Goal: Check status

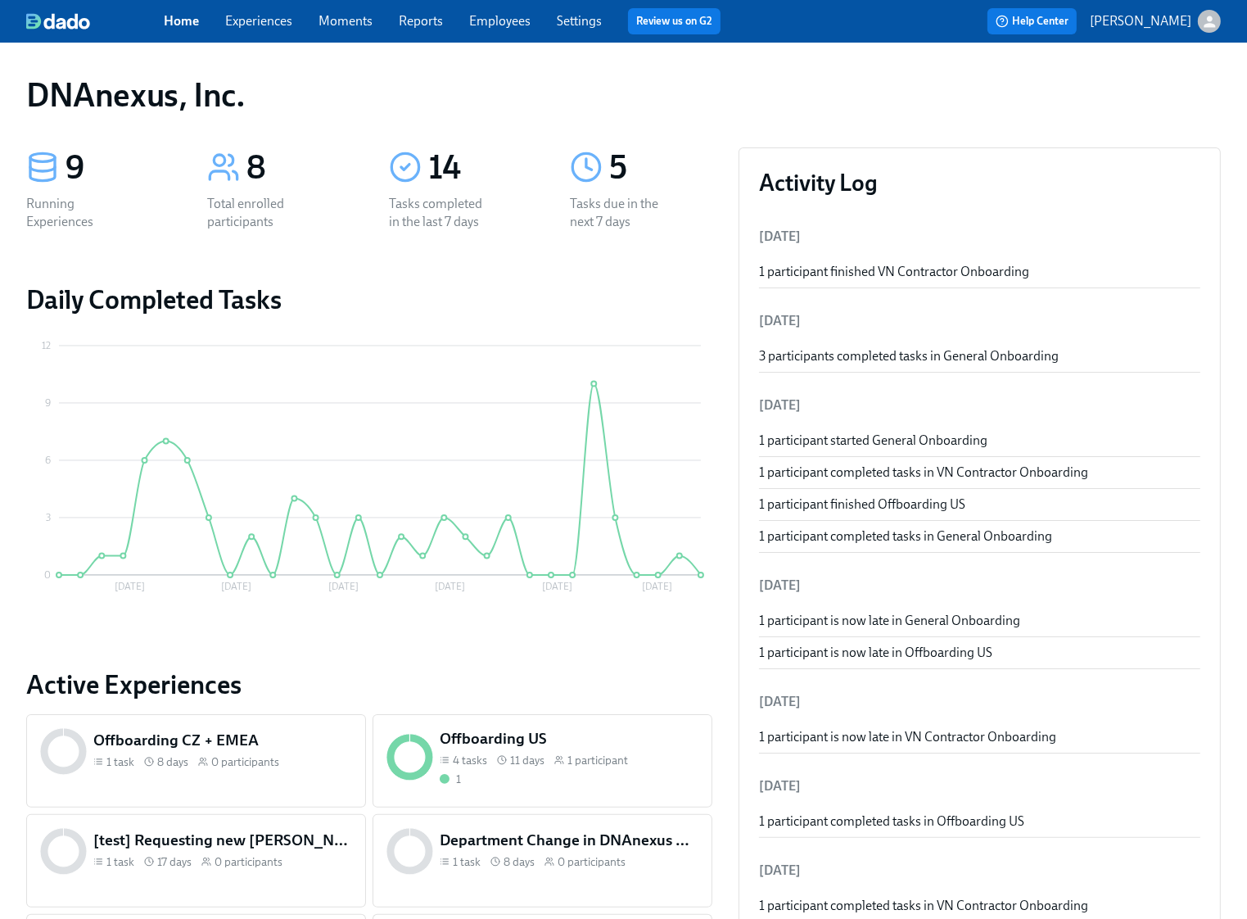
click at [272, 25] on link "Experiences" at bounding box center [258, 21] width 67 height 16
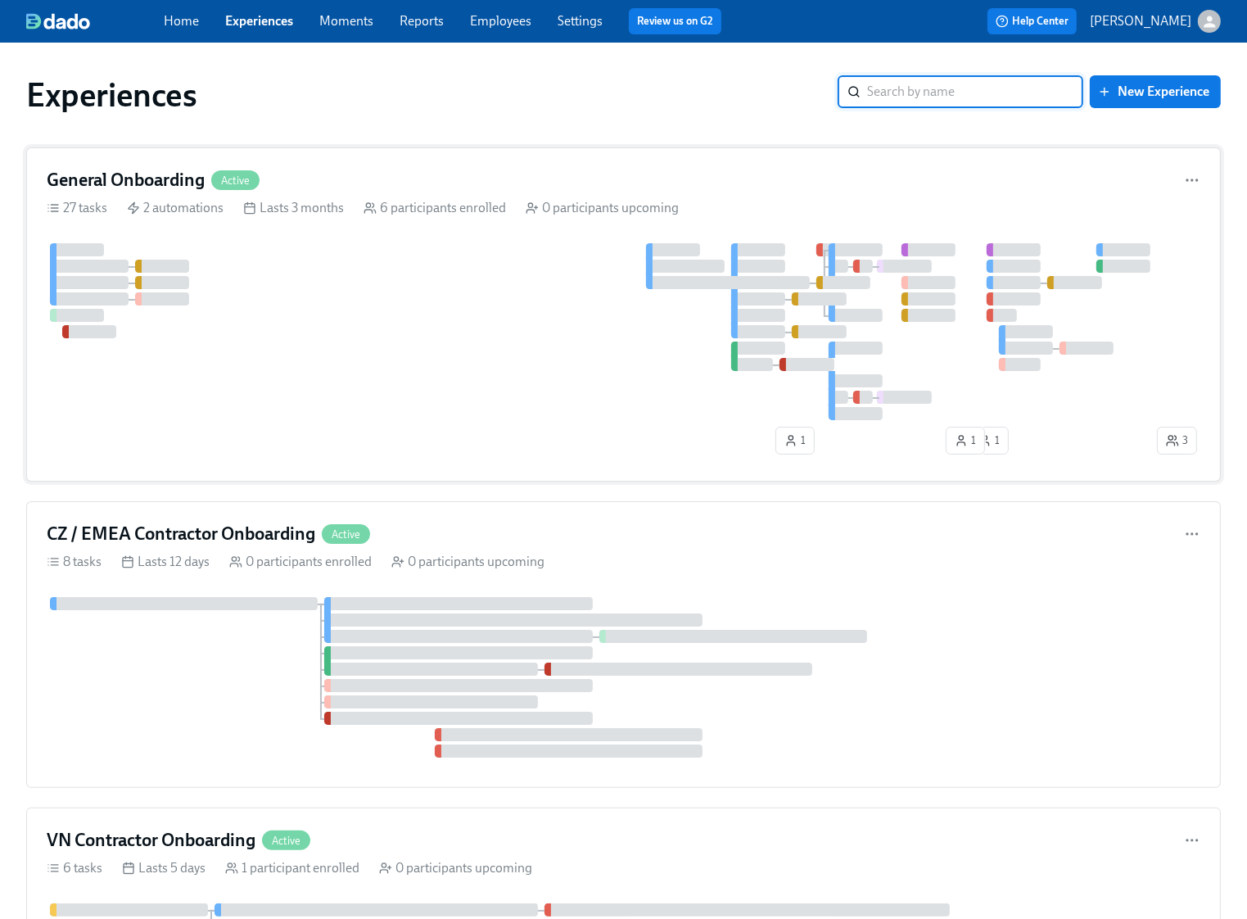
click at [308, 291] on div at bounding box center [600, 331] width 1107 height 177
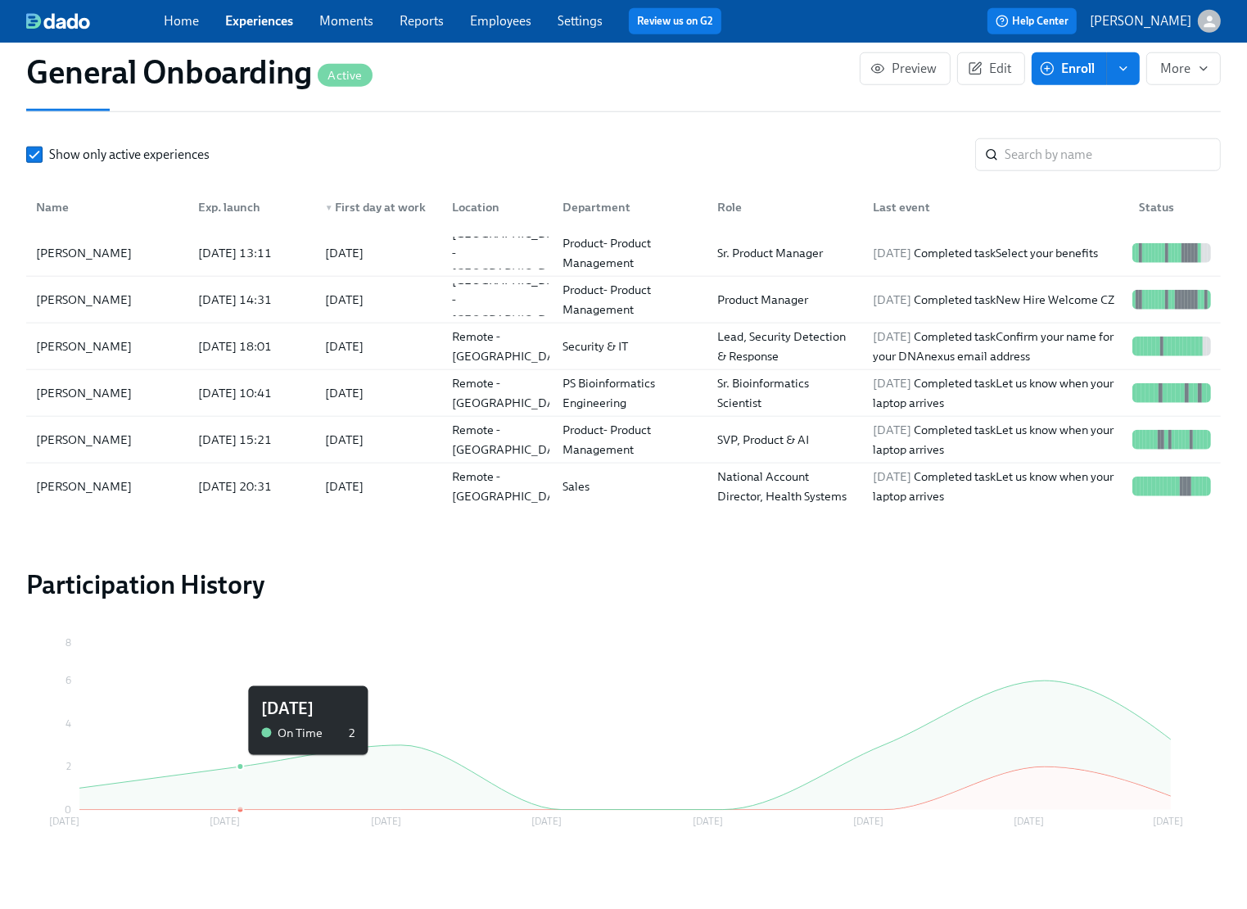
scroll to position [1691, 0]
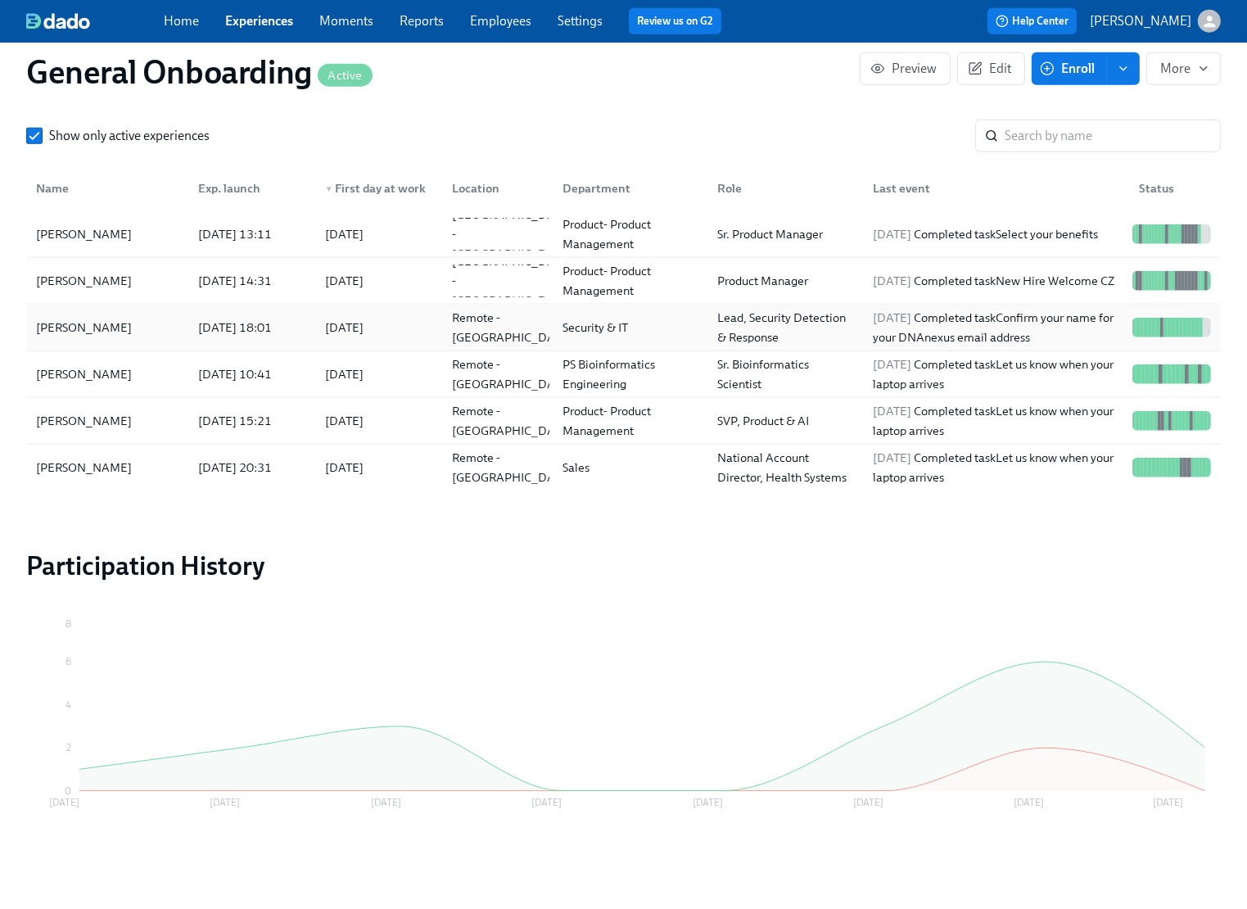
click at [91, 322] on div "[PERSON_NAME]" at bounding box center [83, 328] width 109 height 20
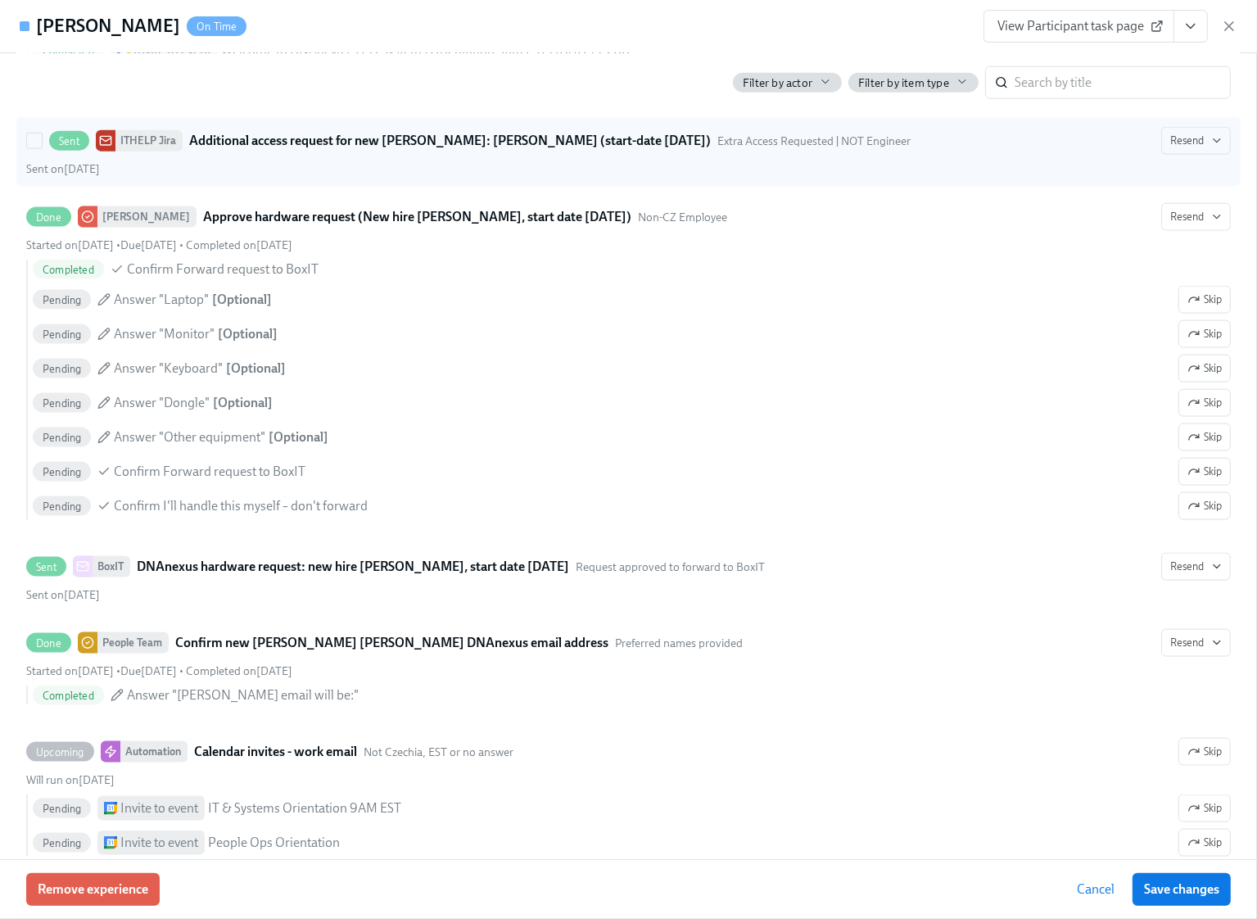
scroll to position [2553, 0]
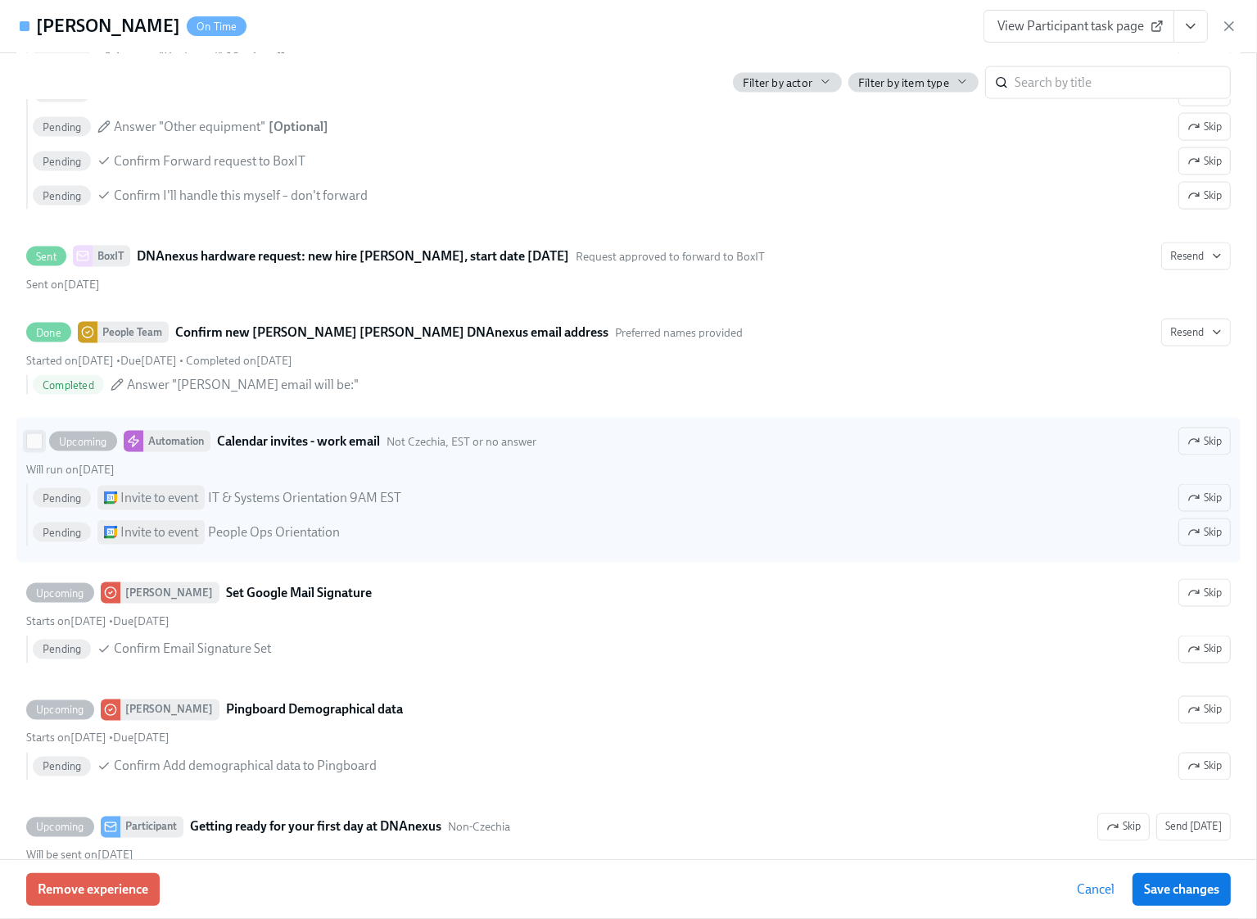
click at [38, 449] on input "Upcoming Automation Calendar invites - work email Not Czechia, EST or no answer…" at bounding box center [34, 441] width 15 height 15
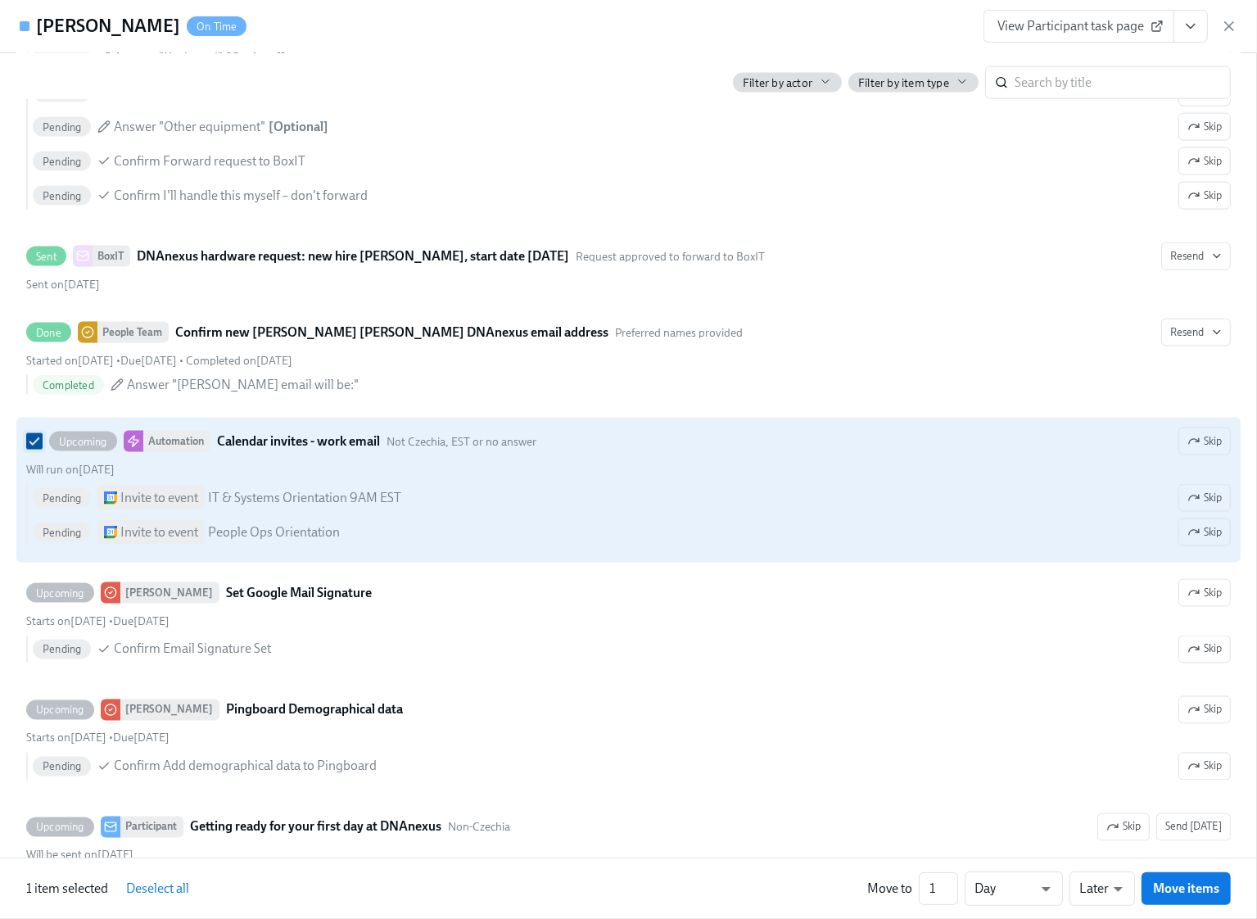
click at [38, 449] on input "Upcoming Automation Calendar invites - work email Not Czechia, EST or no answer…" at bounding box center [34, 441] width 15 height 15
checkbox input "false"
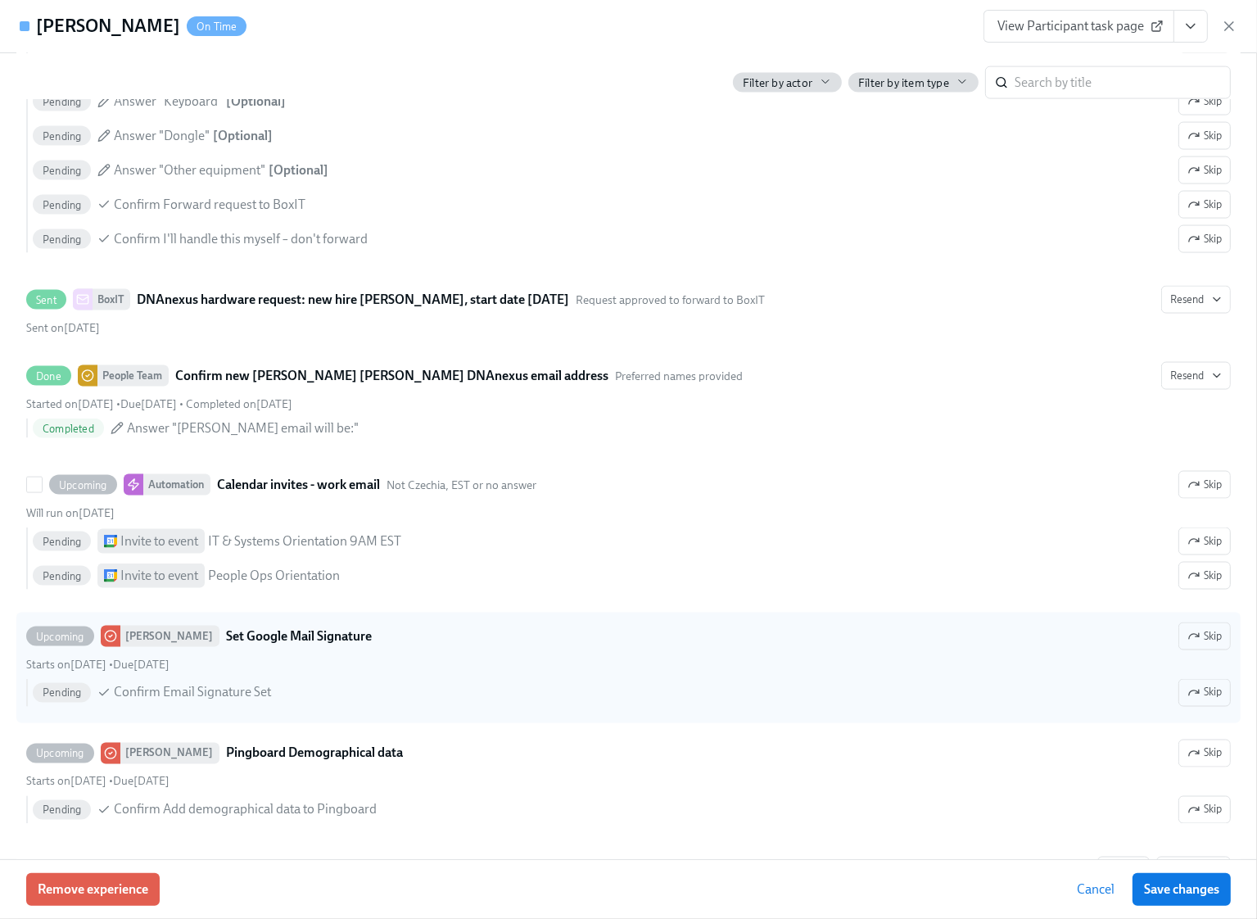
scroll to position [2496, 0]
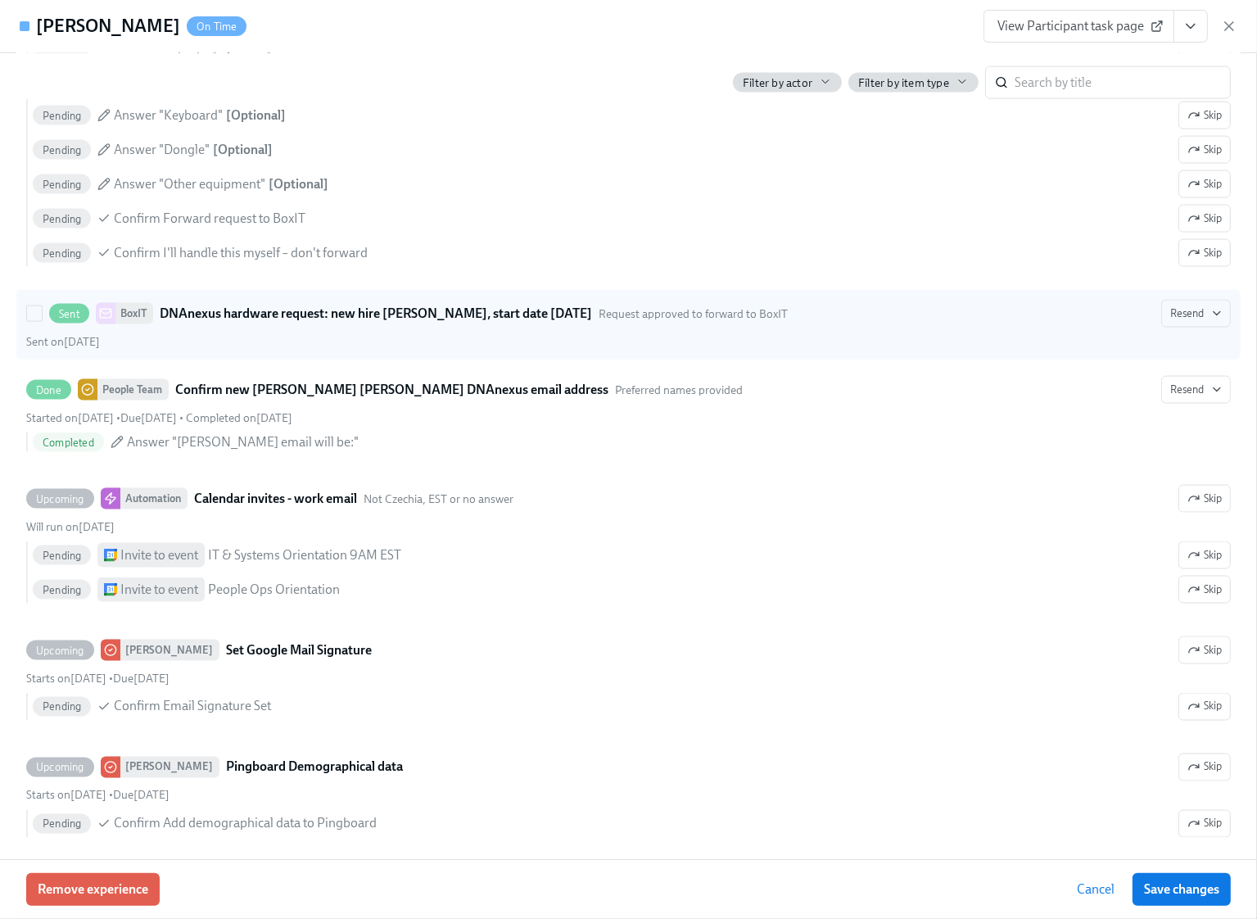
click at [298, 350] on div "Sent on [DATE]" at bounding box center [628, 342] width 1205 height 16
click at [42, 321] on input "Sent BoxIT DNAnexus hardware request: new hire [PERSON_NAME], start date [DATE]…" at bounding box center [34, 313] width 15 height 15
checkbox input "true"
